Goal: Task Accomplishment & Management: Use online tool/utility

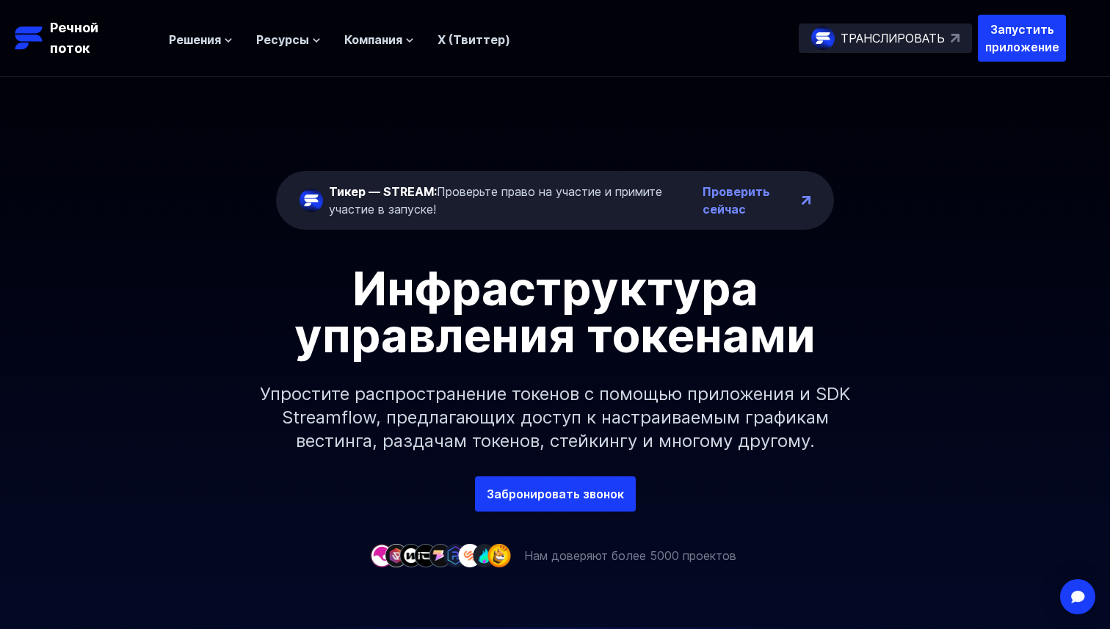
click at [391, 124] on div "Тикер — STREAM: Проверьте право на участие и примите участие в запуске! Провери…" at bounding box center [555, 276] width 1110 height 399
click at [215, 45] on font "Решения" at bounding box center [195, 39] width 52 height 15
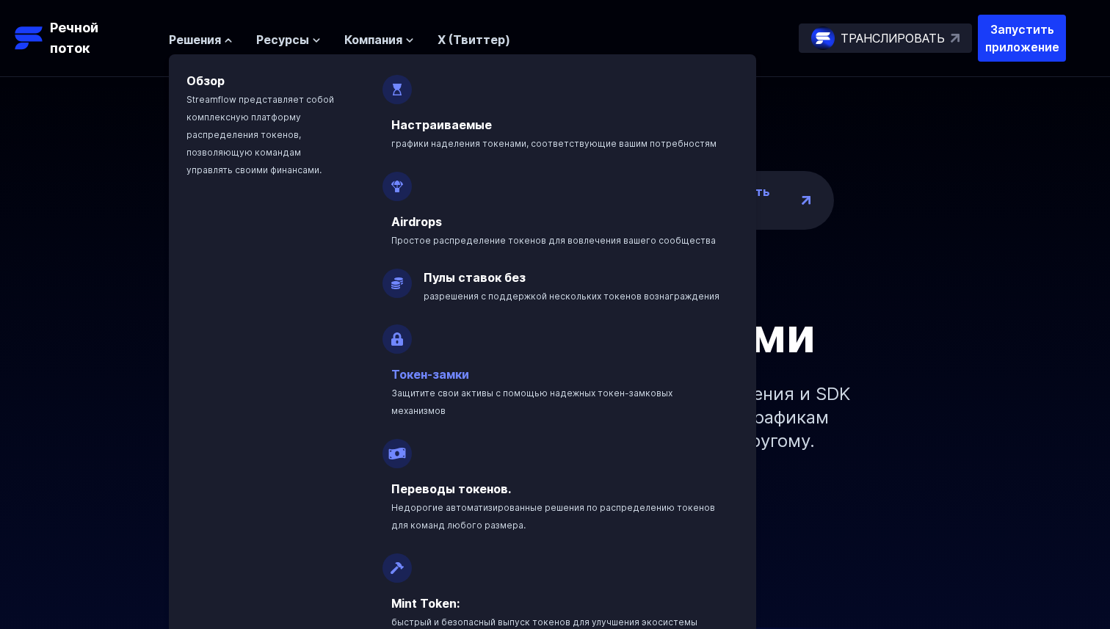
click at [439, 374] on font "Токен-замки" at bounding box center [430, 374] width 78 height 15
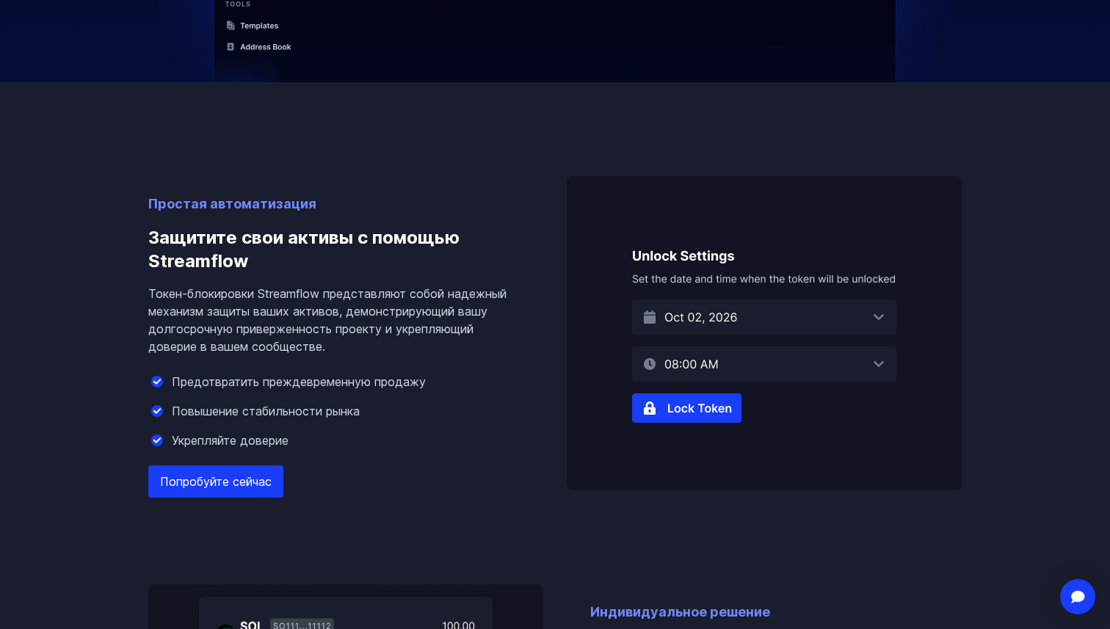
scroll to position [955, 0]
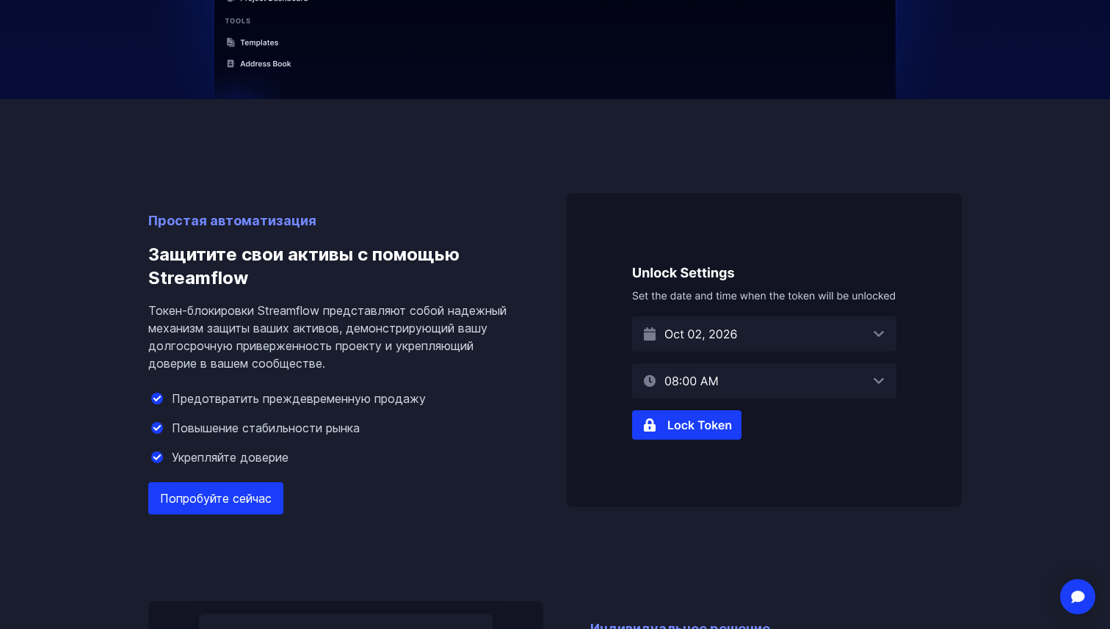
click at [245, 491] on font "Попробуйте сейчас" at bounding box center [216, 498] width 112 height 15
